Goal: Transaction & Acquisition: Purchase product/service

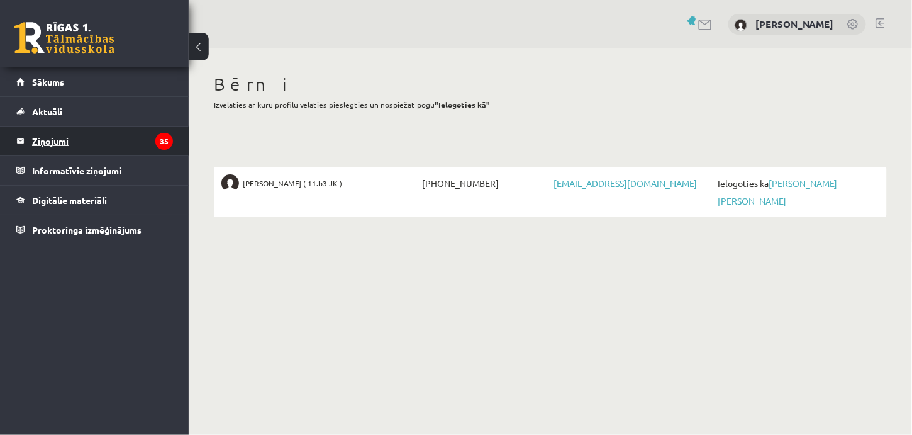
click at [50, 140] on legend "Ziņojumi 35" at bounding box center [102, 140] width 141 height 29
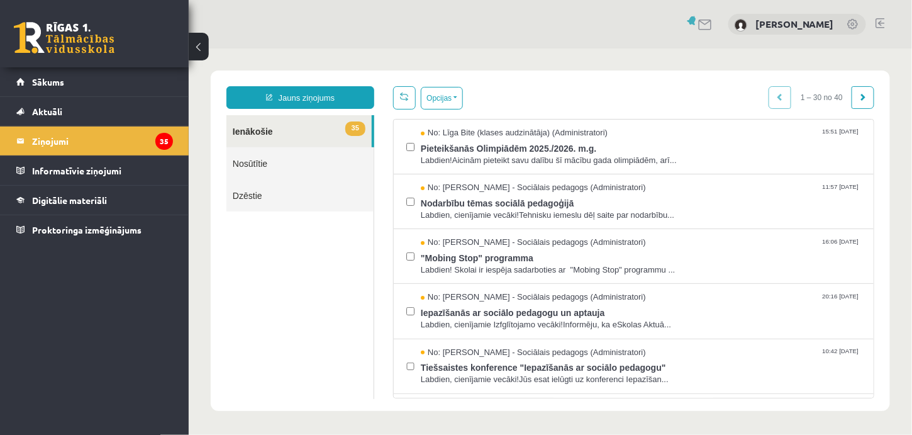
click at [849, 25] on link at bounding box center [853, 25] width 13 height 13
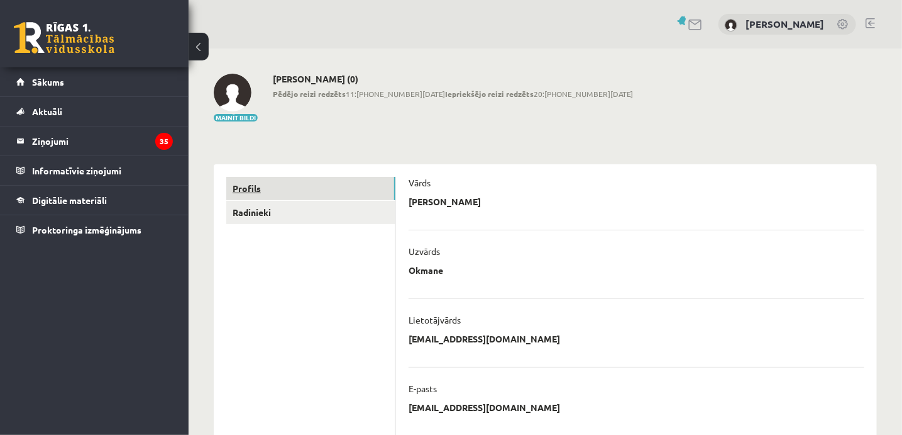
click at [253, 190] on link "Profils" at bounding box center [310, 188] width 169 height 23
click at [72, 82] on link "Sākums" at bounding box center [94, 81] width 157 height 29
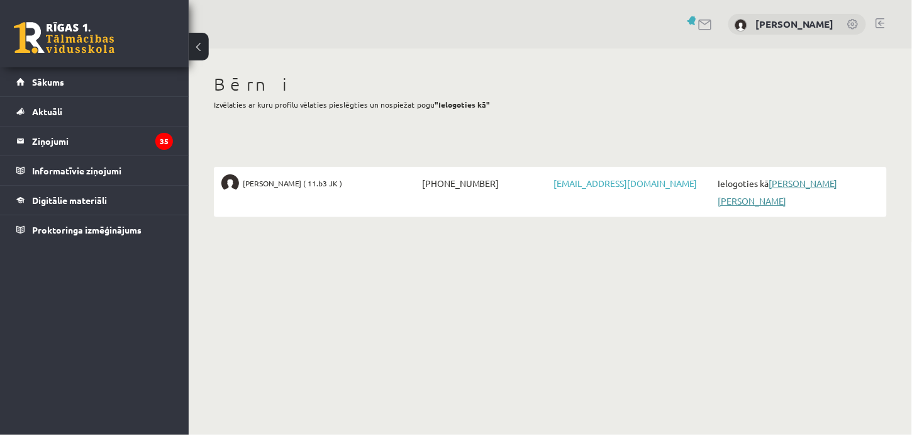
click at [827, 185] on link "Adrians Viesturs Pārums" at bounding box center [776, 191] width 119 height 29
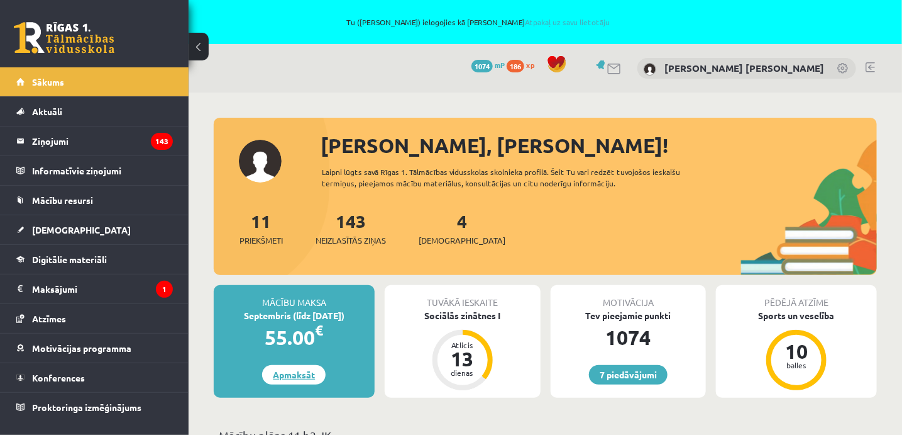
click at [292, 380] on link "Apmaksāt" at bounding box center [294, 374] width 64 height 19
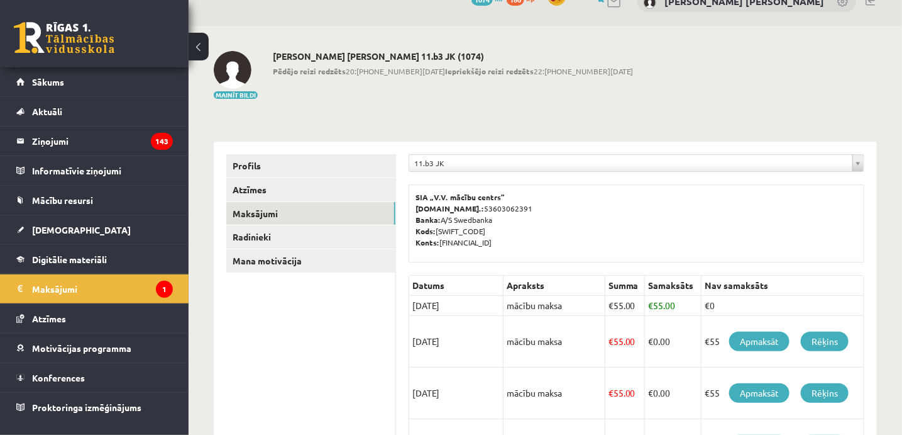
scroll to position [126, 0]
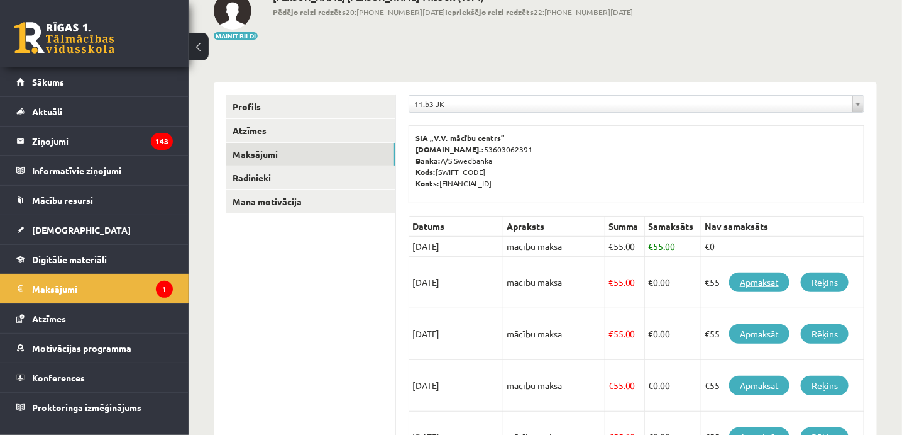
click at [755, 284] on link "Apmaksāt" at bounding box center [759, 281] width 60 height 19
